Goal: Information Seeking & Learning: Compare options

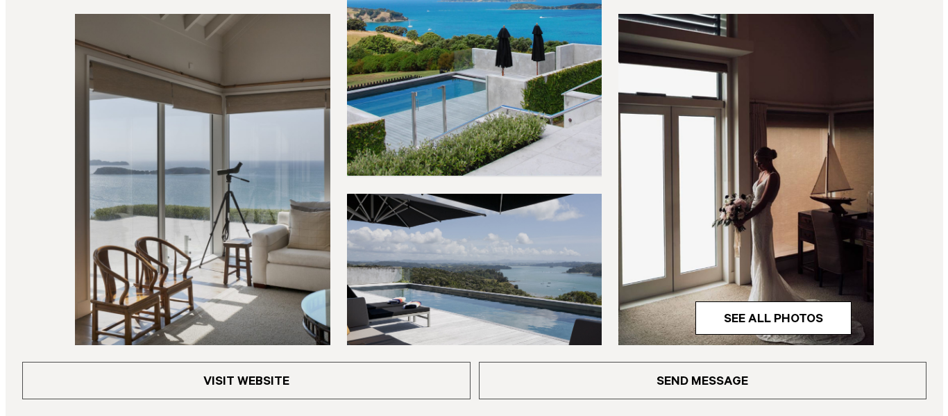
scroll to position [486, 0]
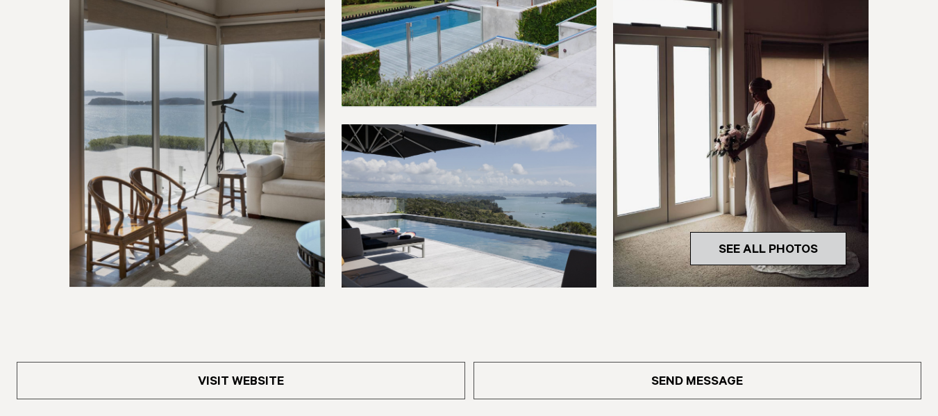
click at [803, 247] on link "See All Photos" at bounding box center [768, 248] width 156 height 33
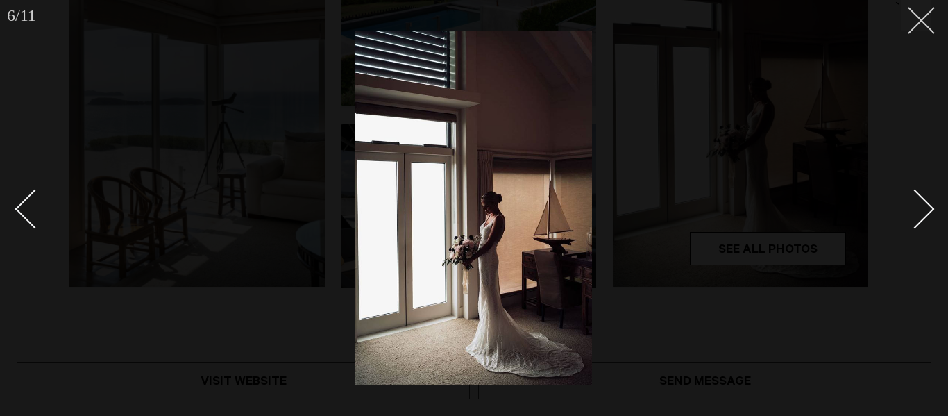
click at [919, 29] on button at bounding box center [916, 15] width 31 height 31
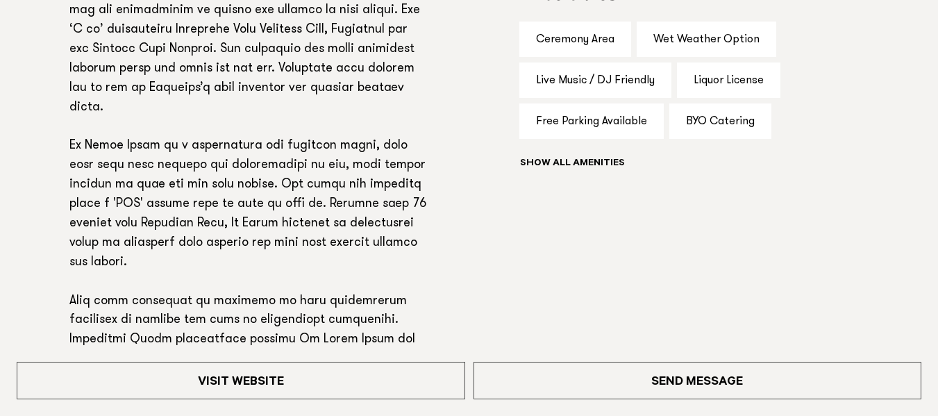
scroll to position [1080, 0]
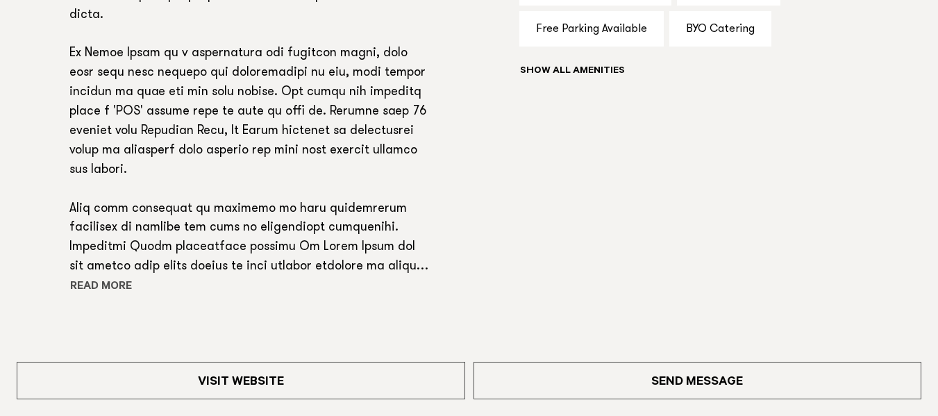
click at [100, 283] on button "Read more" at bounding box center [131, 287] width 125 height 21
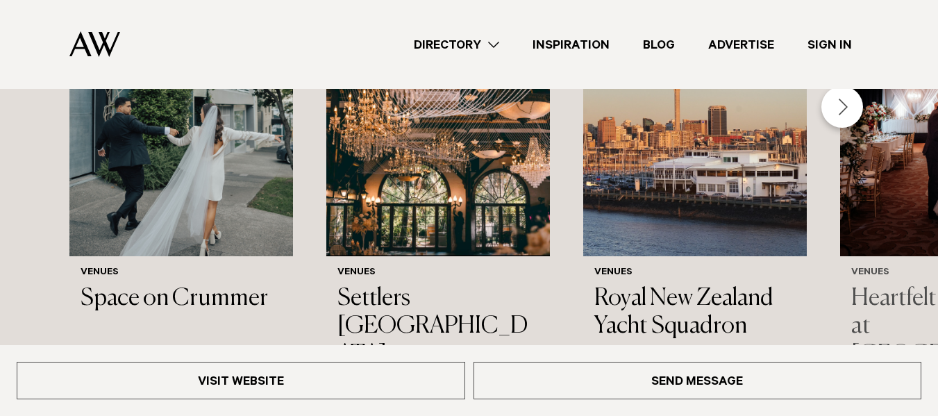
scroll to position [1675, 0]
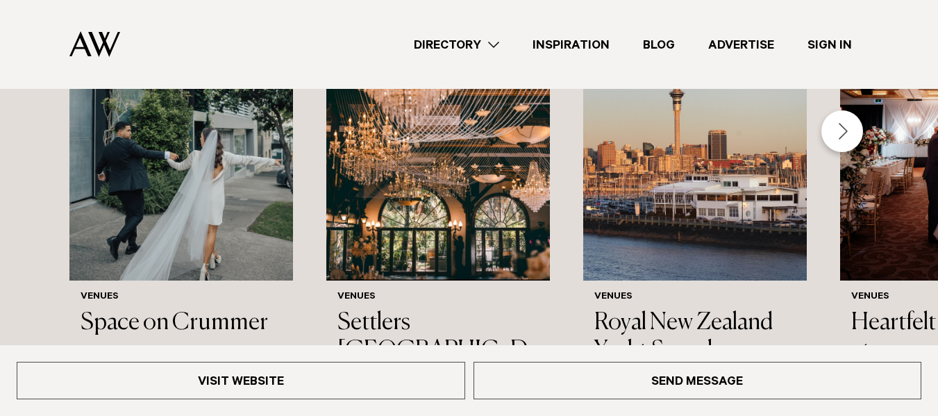
click at [842, 130] on div "Next slide" at bounding box center [842, 131] width 42 height 42
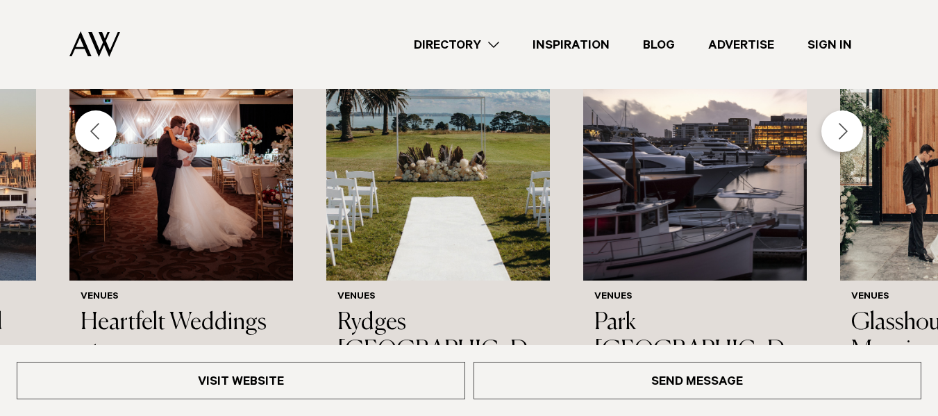
click at [848, 132] on div "Next slide" at bounding box center [842, 131] width 42 height 42
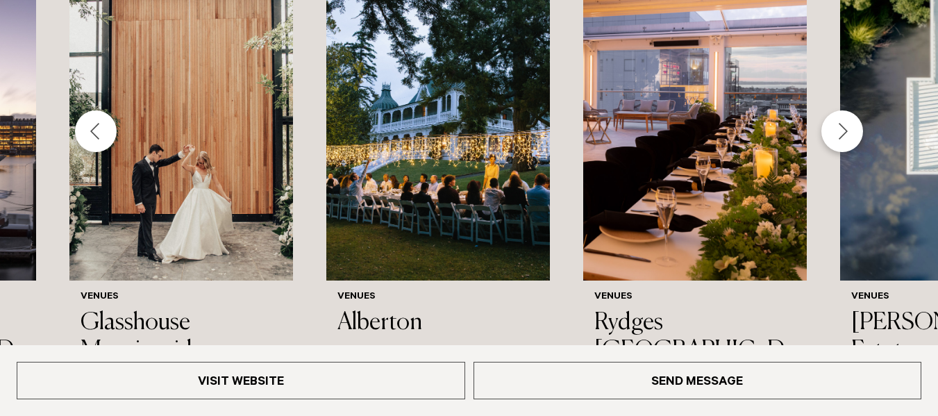
click at [89, 131] on div "Previous slide" at bounding box center [96, 131] width 42 height 42
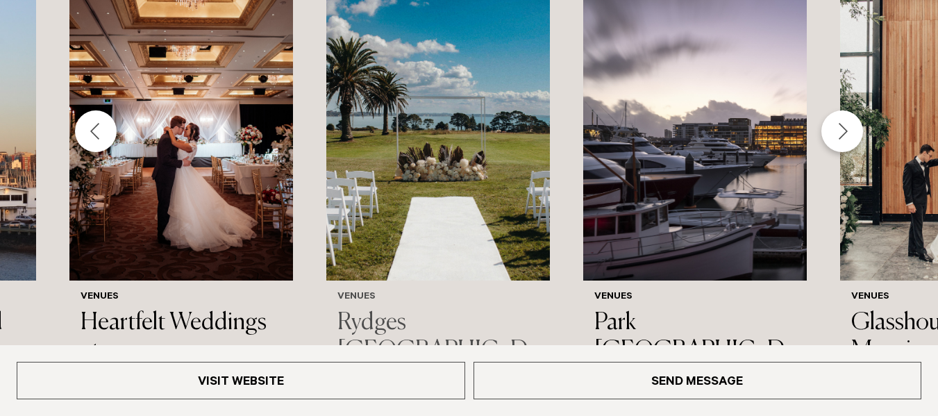
click at [439, 83] on img "5 / 43" at bounding box center [438, 131] width 224 height 300
click at [844, 123] on div "Next slide" at bounding box center [842, 131] width 42 height 42
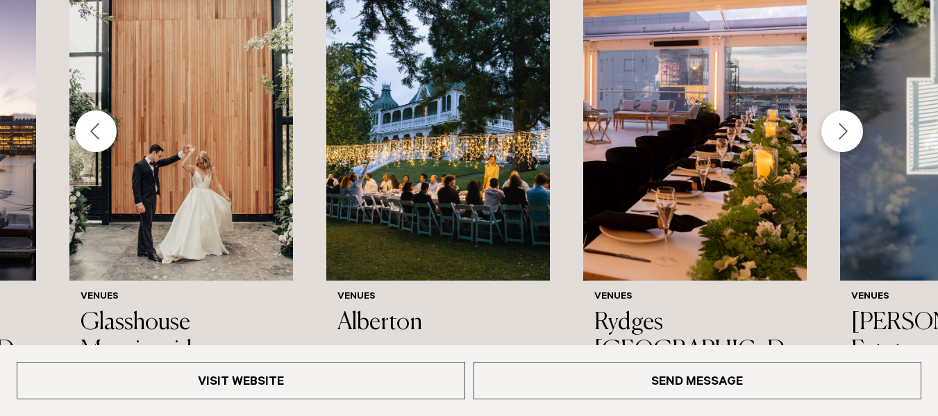
click at [844, 123] on div "Next slide" at bounding box center [842, 131] width 42 height 42
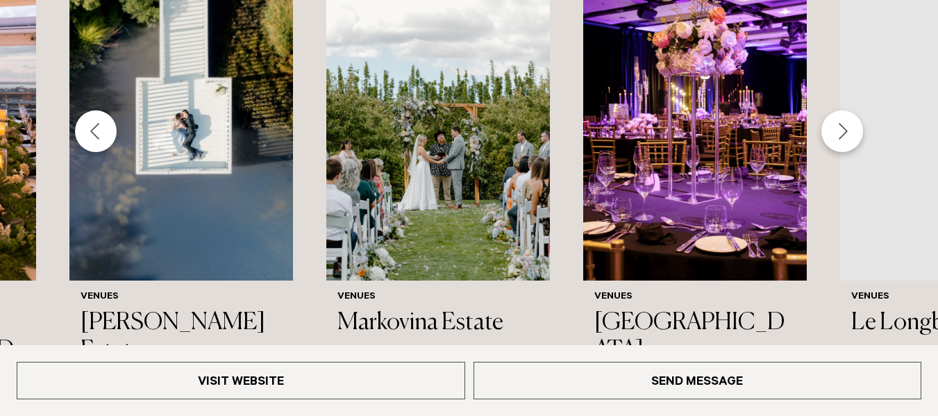
click at [845, 131] on div "Next slide" at bounding box center [842, 131] width 42 height 42
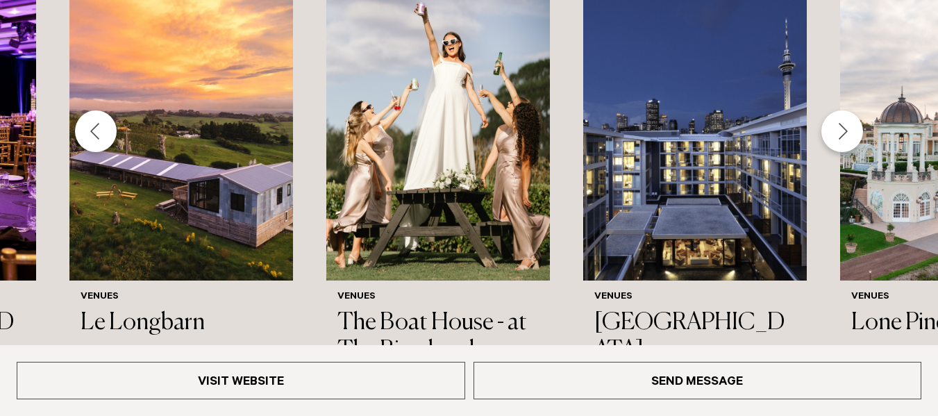
click at [845, 131] on div "Next slide" at bounding box center [842, 131] width 42 height 42
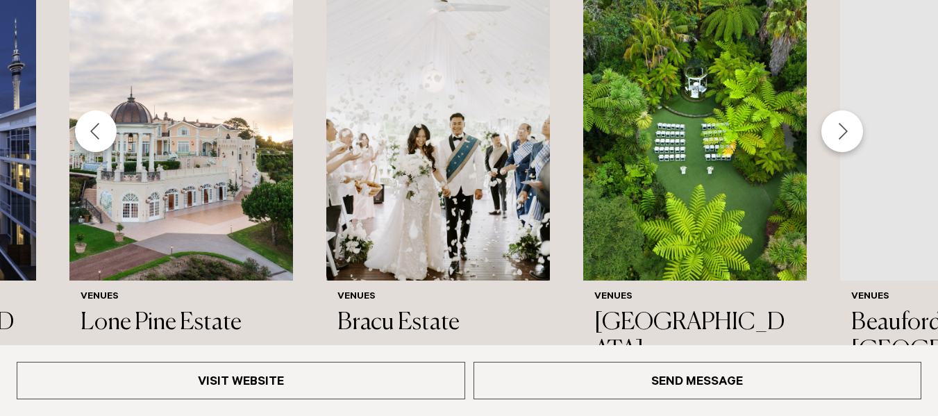
click at [845, 131] on div "Next slide" at bounding box center [842, 131] width 42 height 42
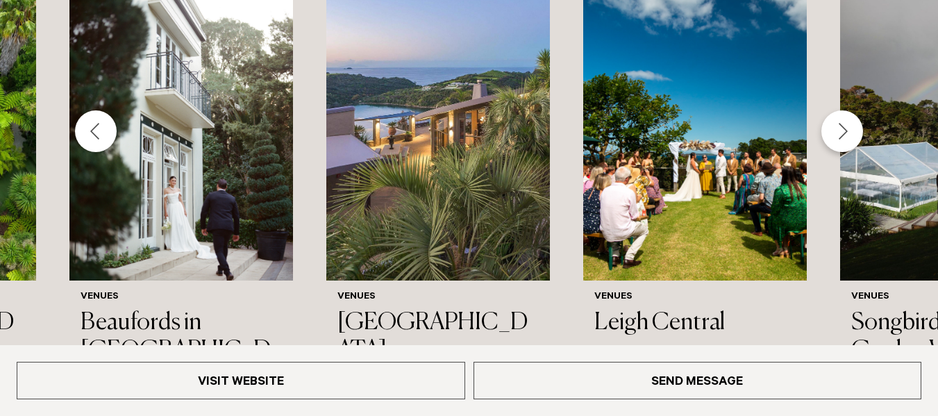
click at [845, 131] on div "Next slide" at bounding box center [842, 131] width 42 height 42
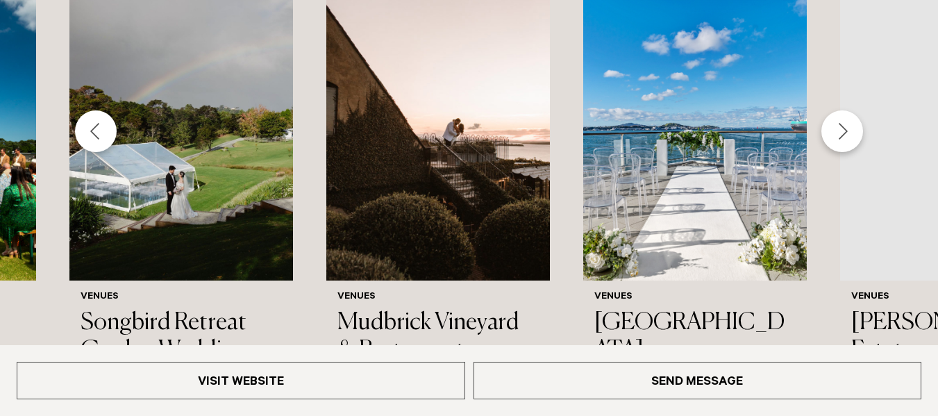
click at [845, 131] on div "Next slide" at bounding box center [842, 131] width 42 height 42
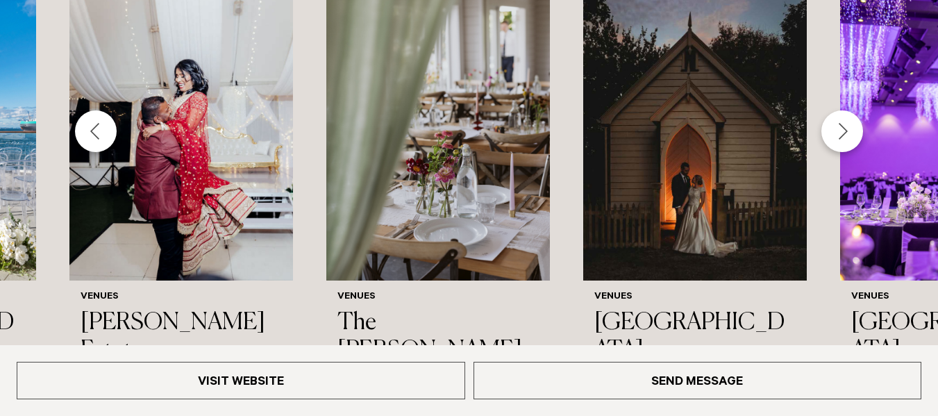
click at [92, 133] on div "Previous slide" at bounding box center [96, 131] width 42 height 42
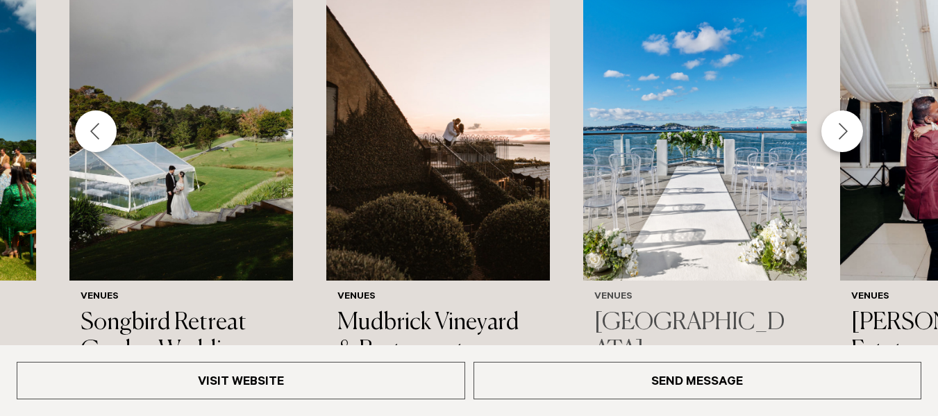
click at [698, 152] on img "24 / 43" at bounding box center [695, 131] width 224 height 300
click at [846, 118] on div "Next slide" at bounding box center [842, 131] width 42 height 42
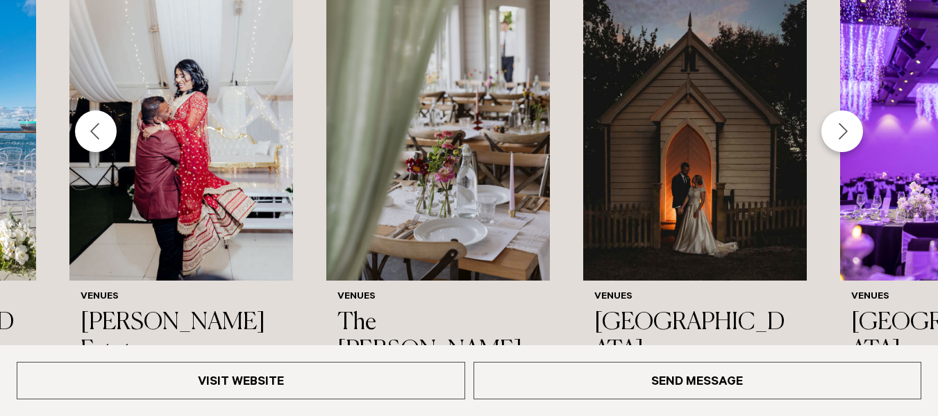
click at [846, 131] on div "Next slide" at bounding box center [842, 131] width 42 height 42
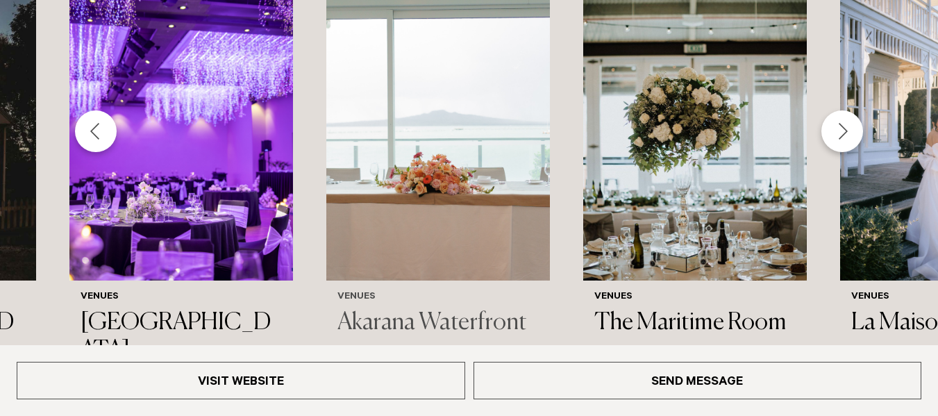
scroll to position [1744, 0]
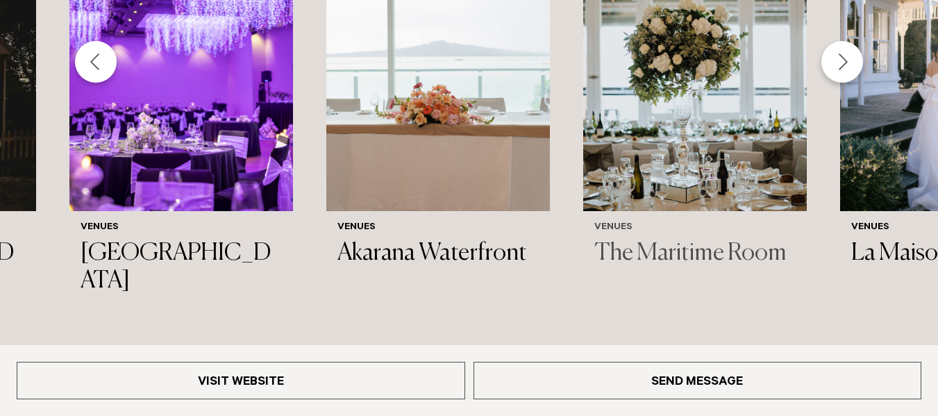
click at [705, 102] on img "30 / 43" at bounding box center [695, 61] width 224 height 300
click at [841, 56] on div "Next slide" at bounding box center [842, 62] width 42 height 42
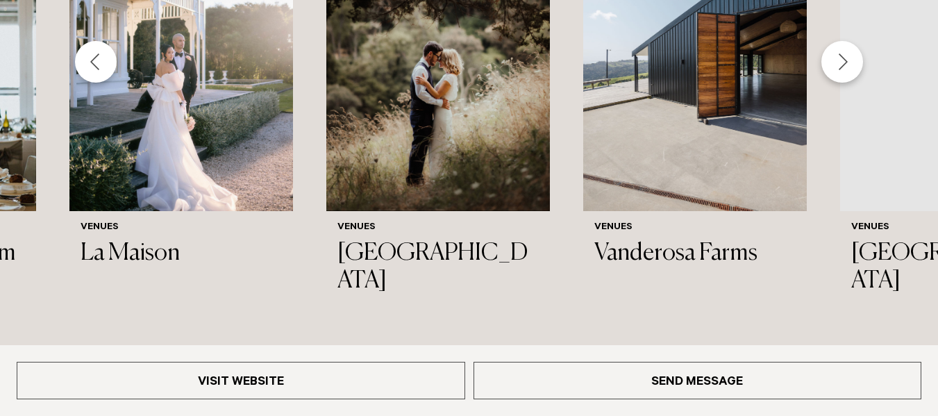
click at [841, 56] on div "Next slide" at bounding box center [842, 62] width 42 height 42
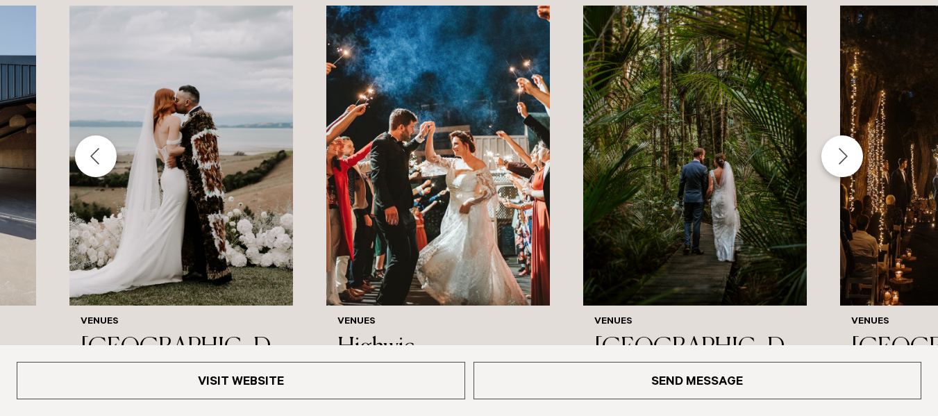
scroll to position [1675, 0]
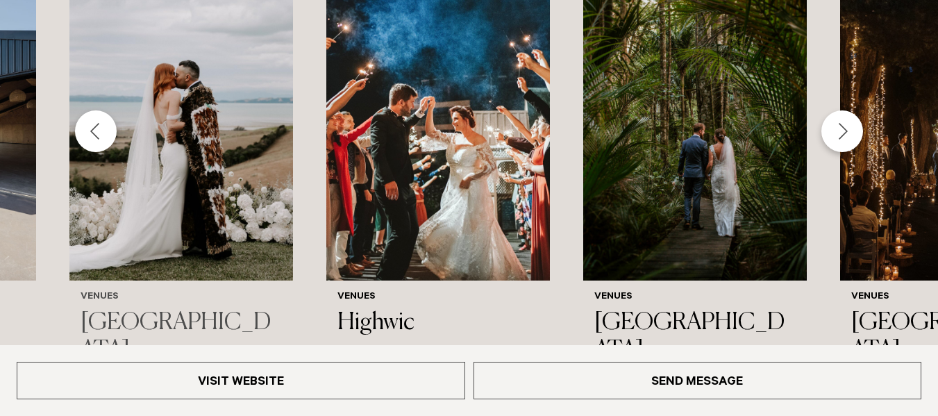
click at [237, 90] on img "34 / 43" at bounding box center [181, 131] width 224 height 300
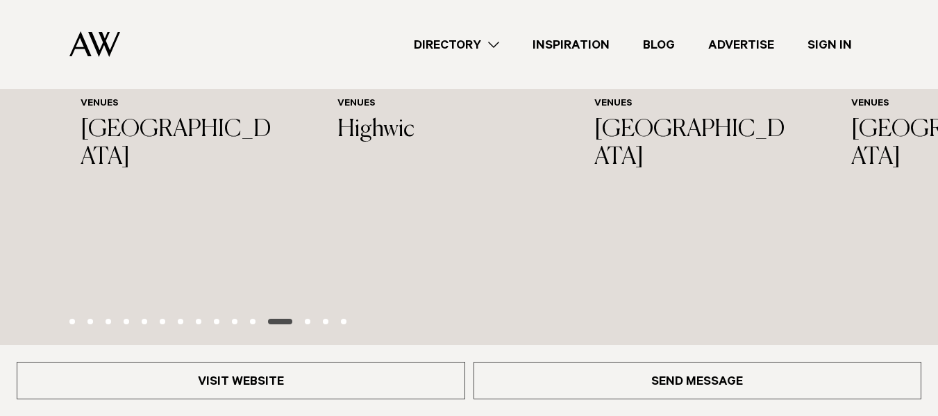
scroll to position [1813, 0]
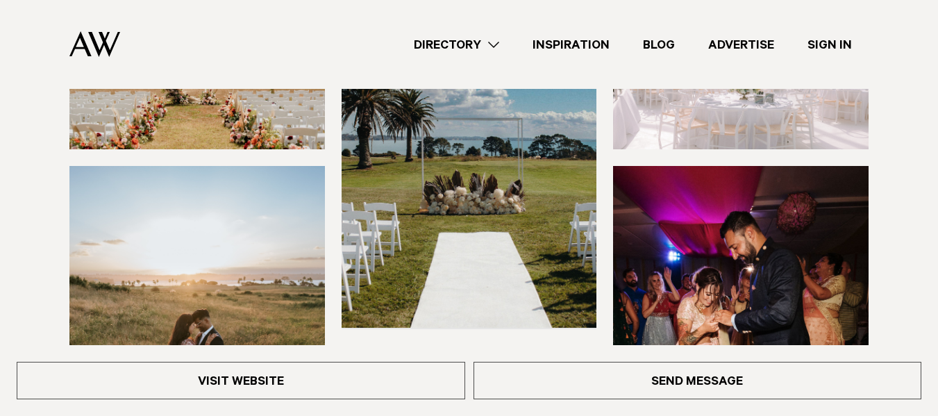
scroll to position [176, 0]
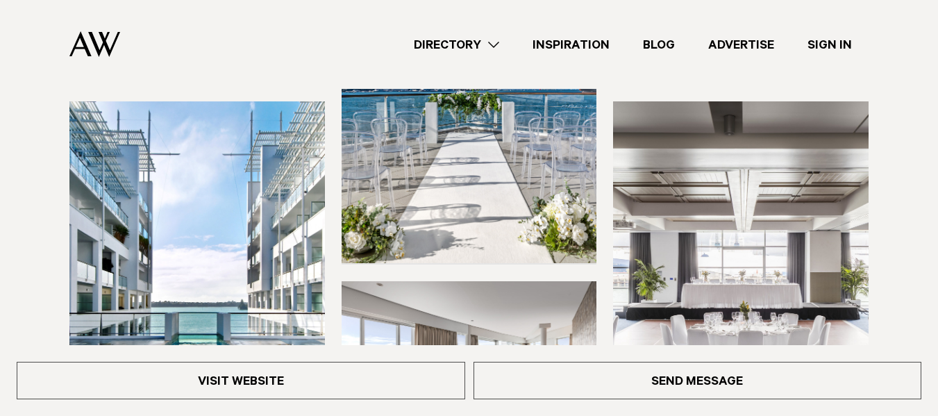
scroll to position [278, 0]
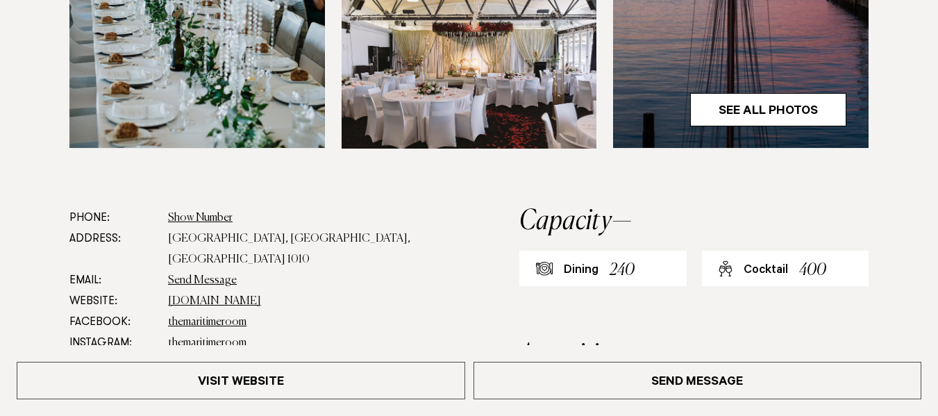
scroll to position [760, 0]
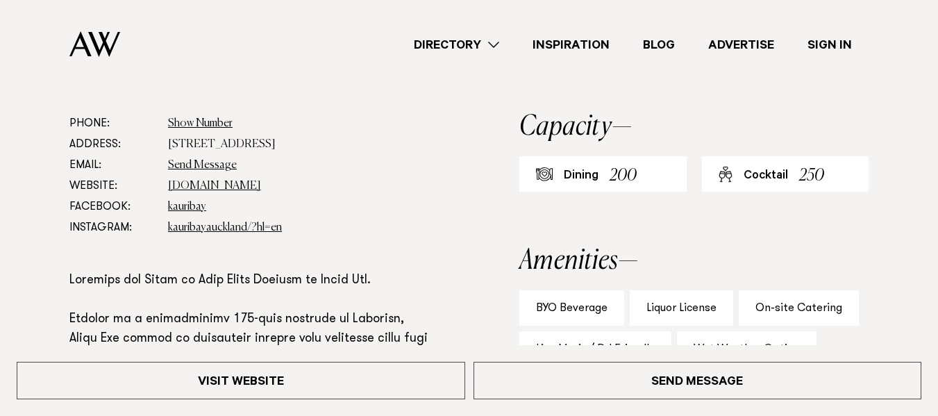
scroll to position [563, 0]
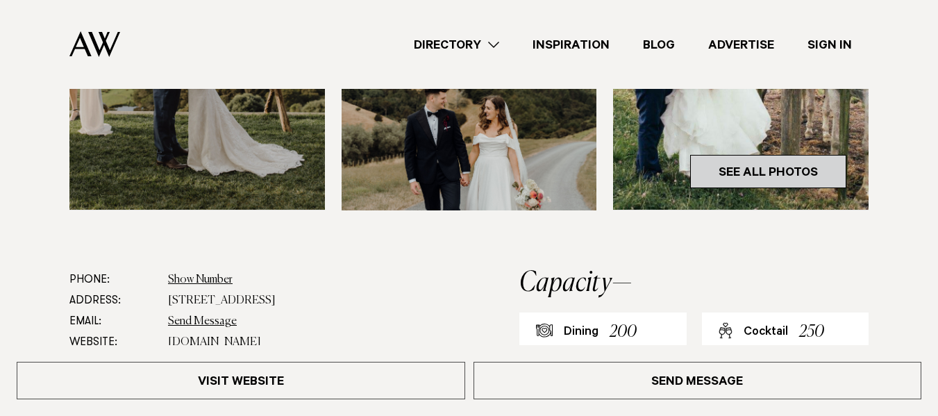
click at [788, 162] on link "See All Photos" at bounding box center [768, 171] width 156 height 33
